Goal: Find specific page/section

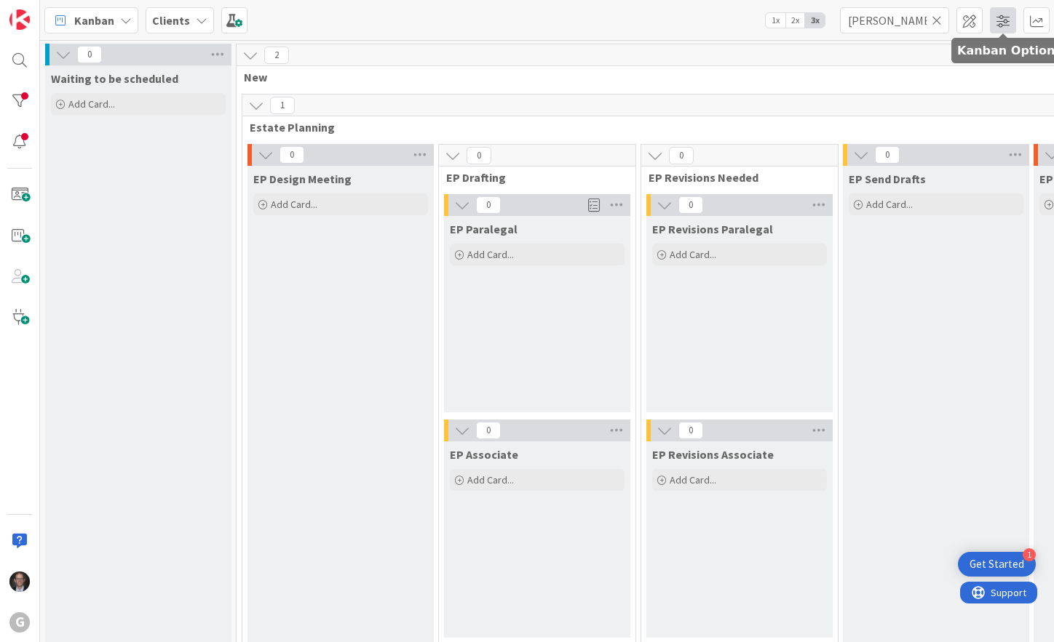
scroll to position [0, 637]
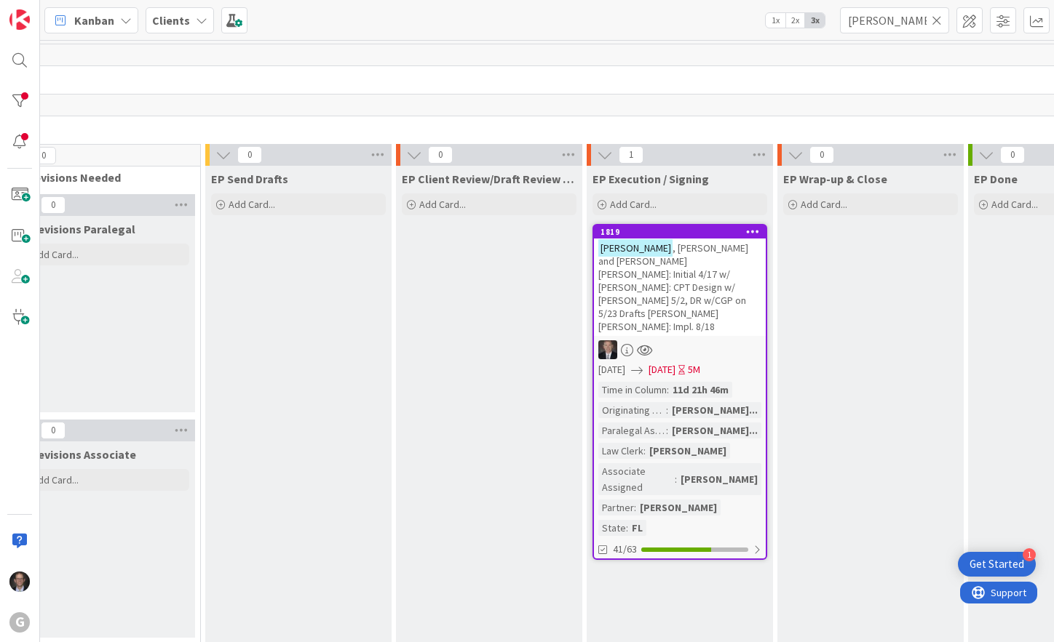
click at [939, 17] on icon at bounding box center [936, 20] width 10 height 13
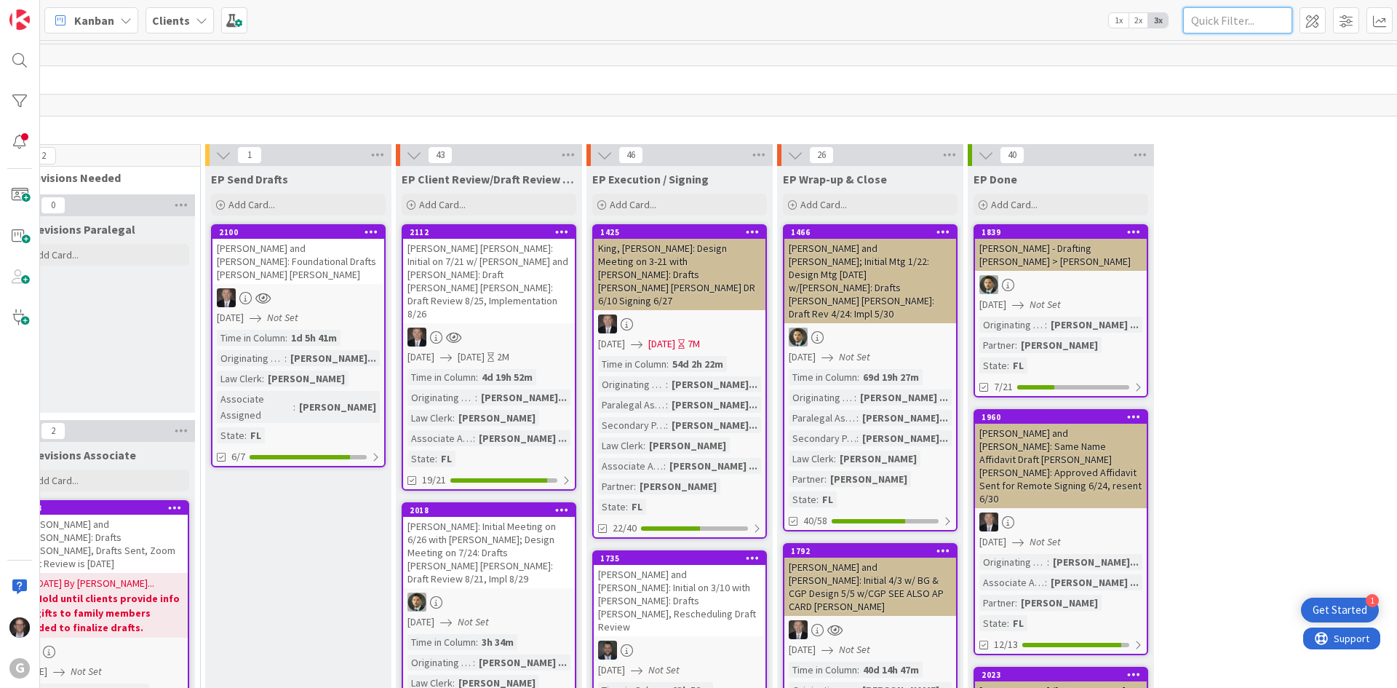
click at [1053, 23] on input "text" at bounding box center [1237, 20] width 109 height 26
type input "[PERSON_NAME]"
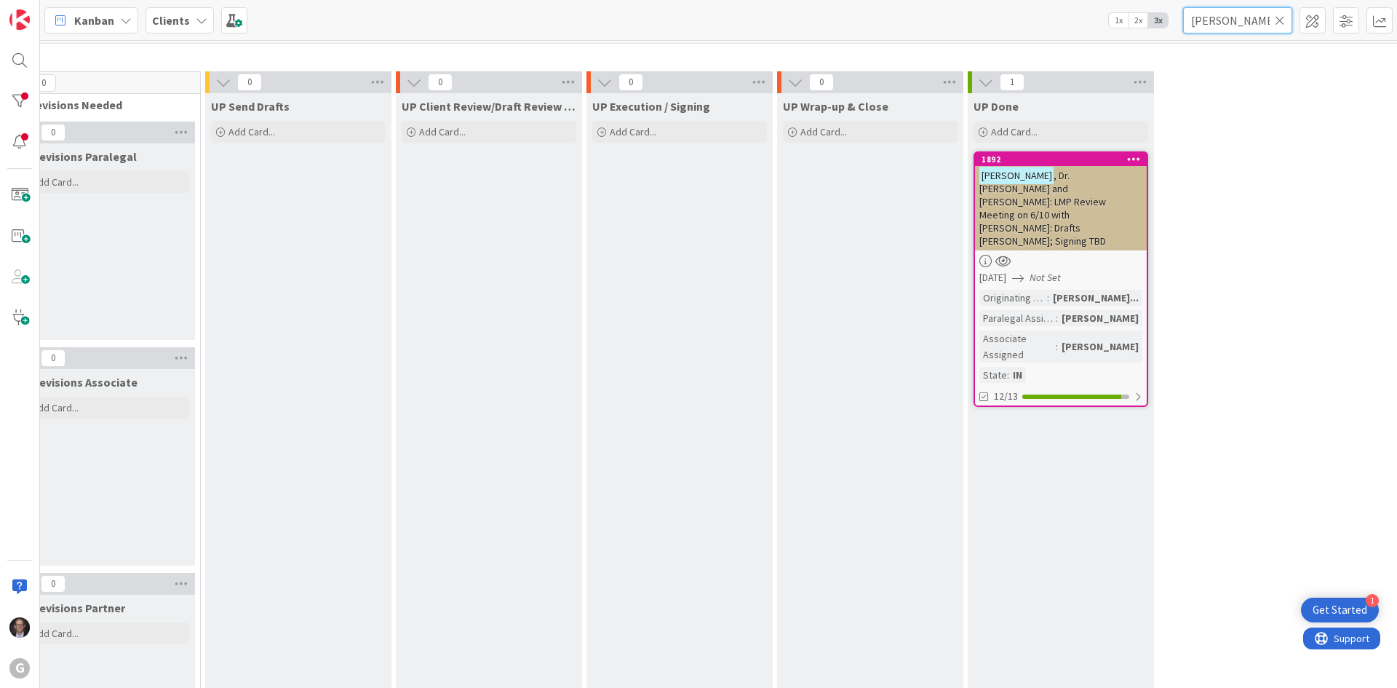
scroll to position [1965, 637]
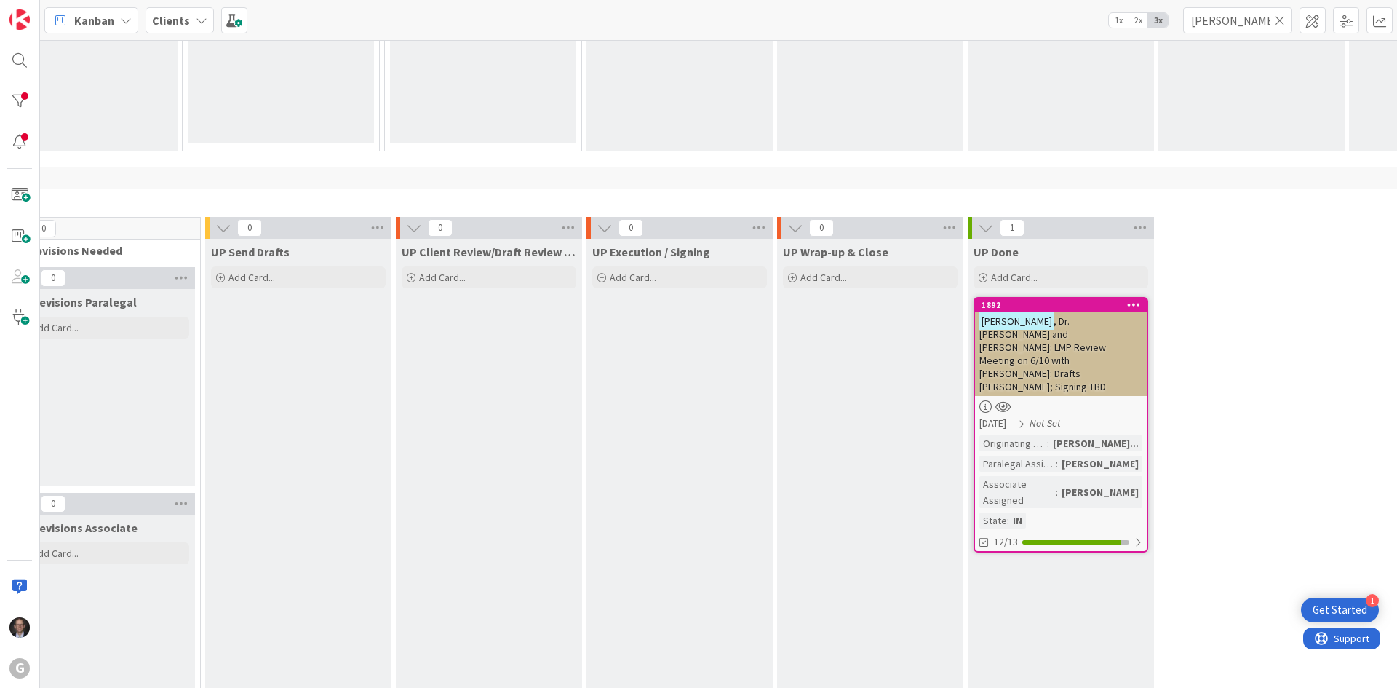
click at [1053, 354] on div "[PERSON_NAME] , Dr. [PERSON_NAME] and [PERSON_NAME]: LMP Review Meeting on 6/10…" at bounding box center [1061, 353] width 172 height 84
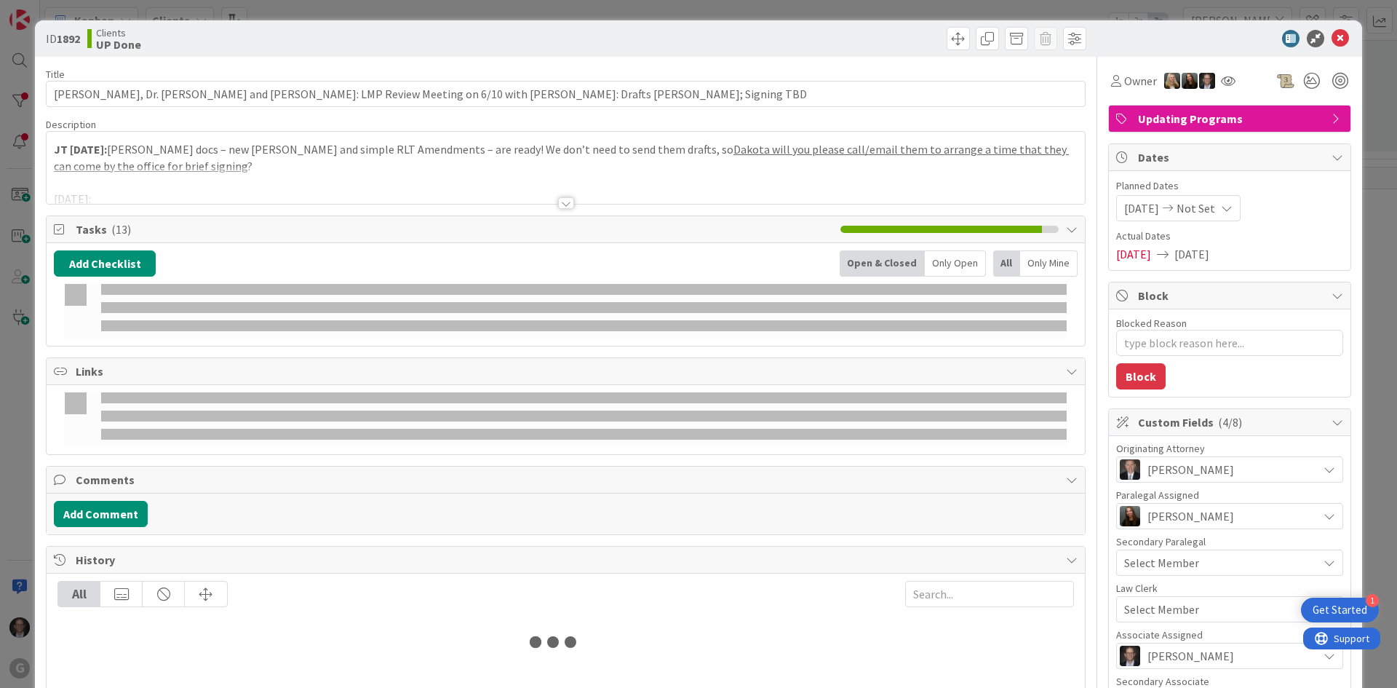
type textarea "x"
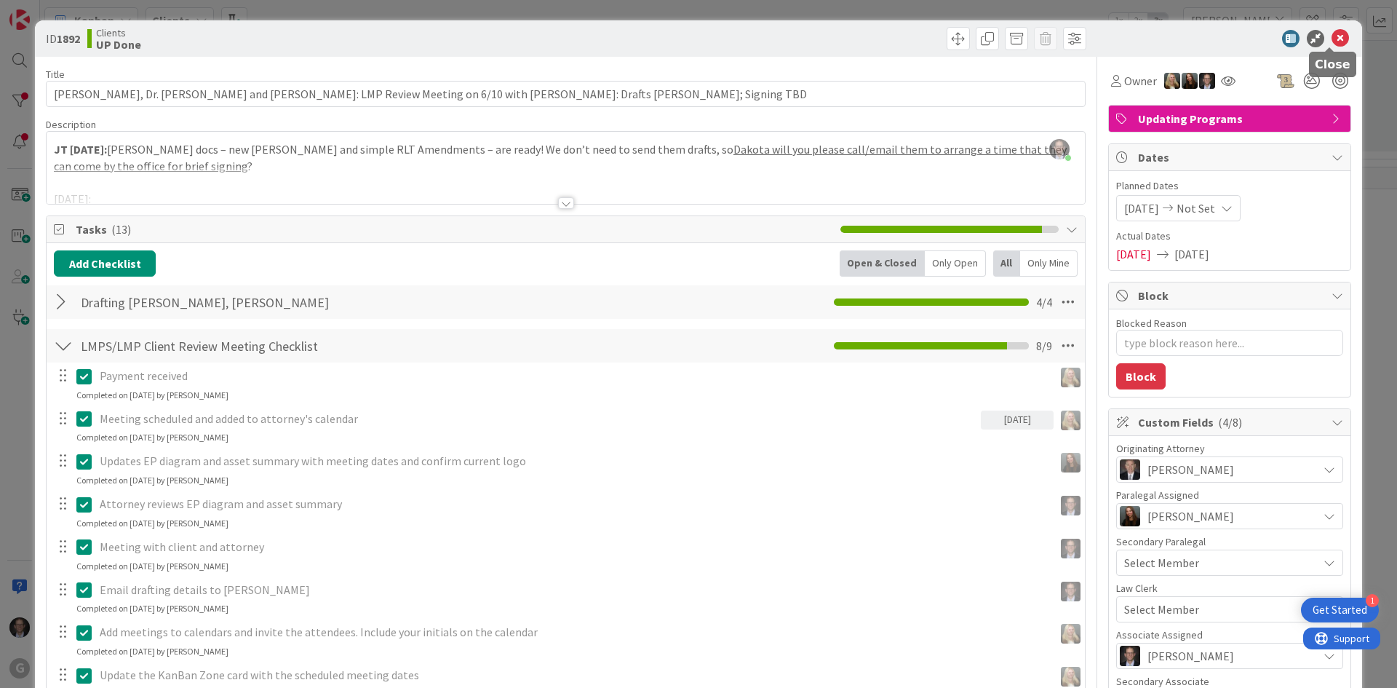
click at [1053, 37] on icon at bounding box center [1340, 38] width 17 height 17
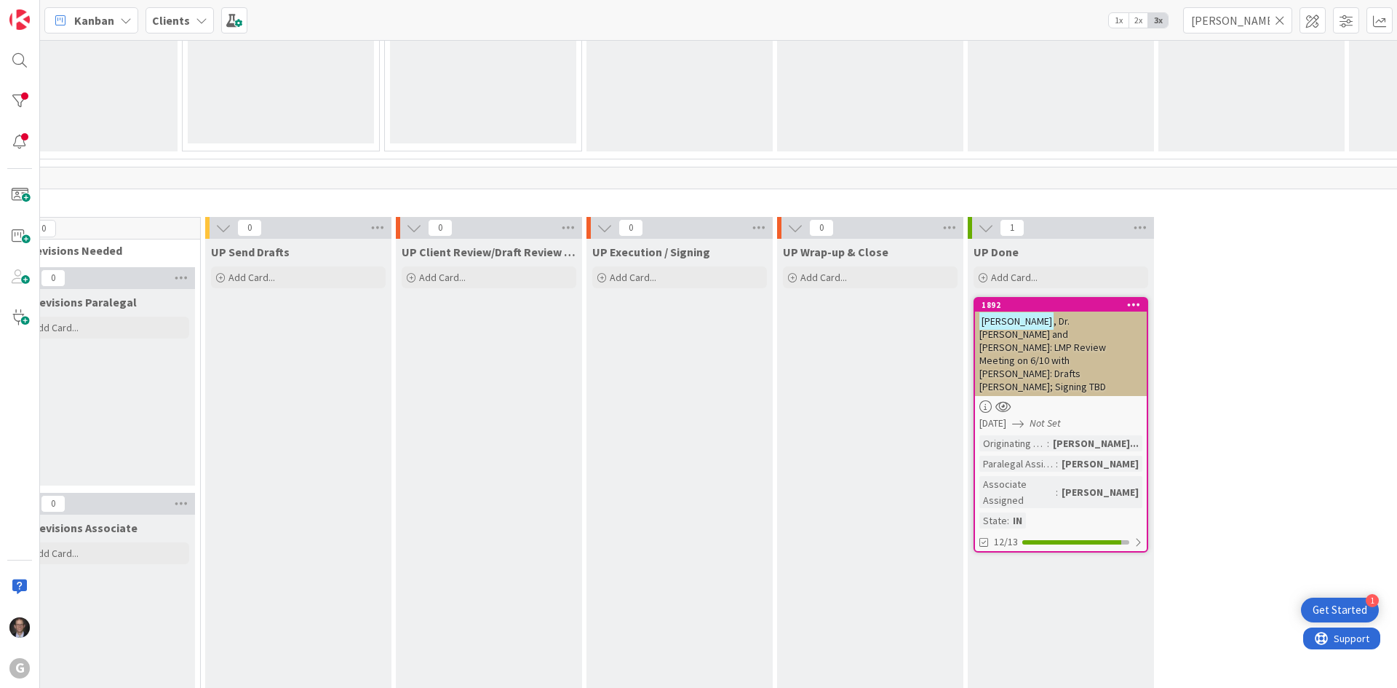
click at [1053, 17] on icon at bounding box center [1280, 20] width 10 height 13
